Goal: Navigation & Orientation: Find specific page/section

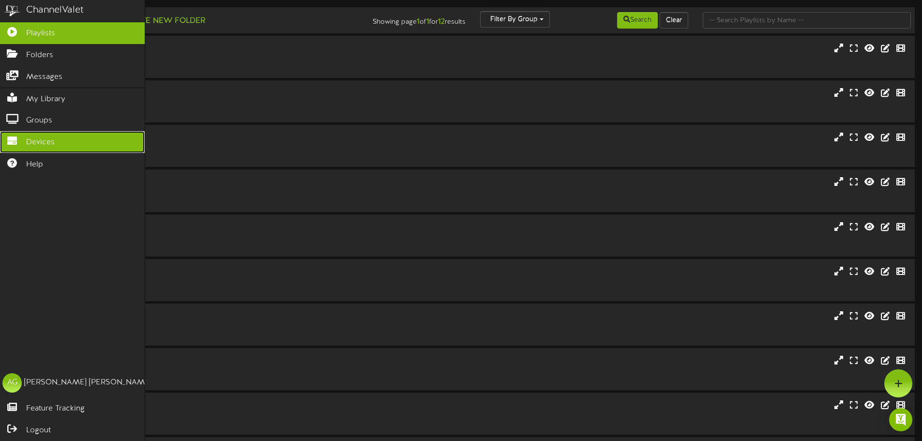
click at [21, 140] on icon at bounding box center [12, 139] width 24 height 7
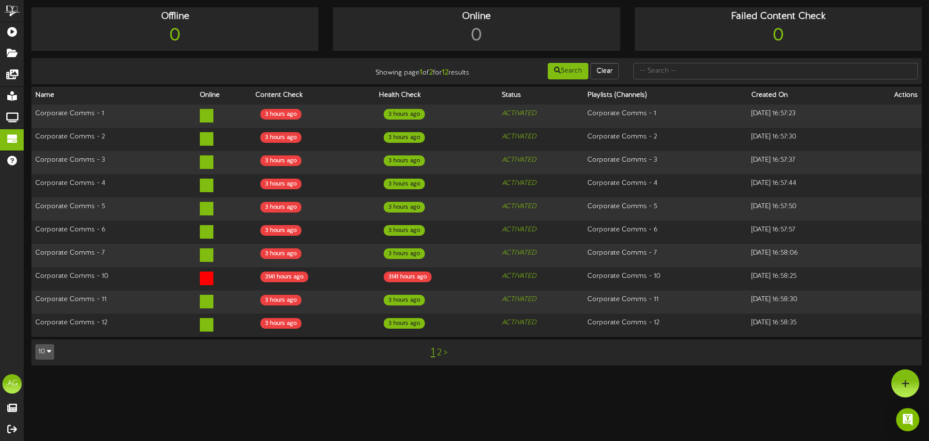
click at [441, 347] on link "2" at bounding box center [439, 352] width 5 height 11
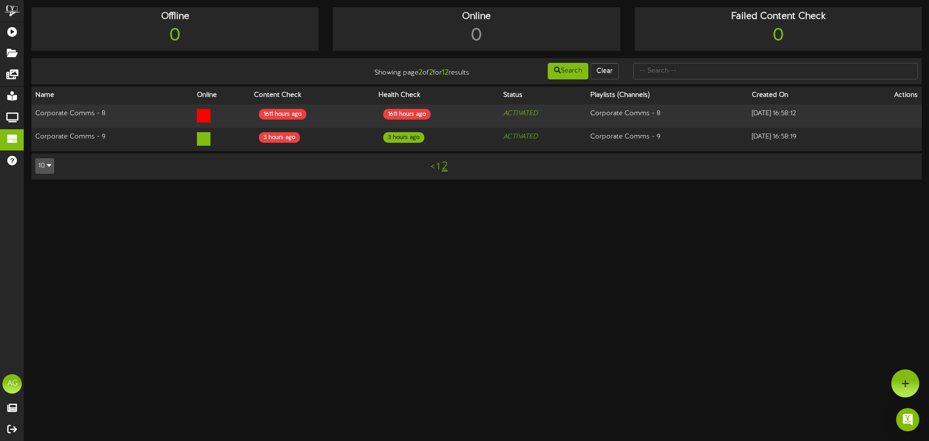
click at [437, 167] on link "1" at bounding box center [437, 167] width 3 height 11
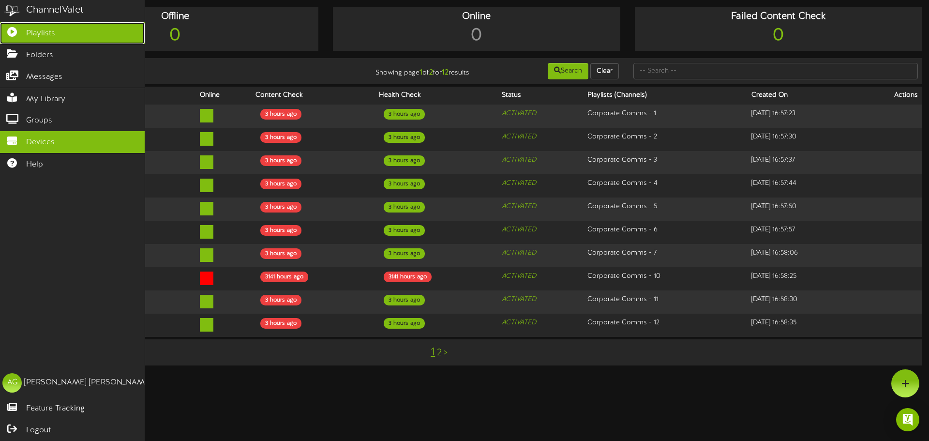
click at [5, 31] on icon at bounding box center [12, 30] width 24 height 7
